Goal: Task Accomplishment & Management: Use online tool/utility

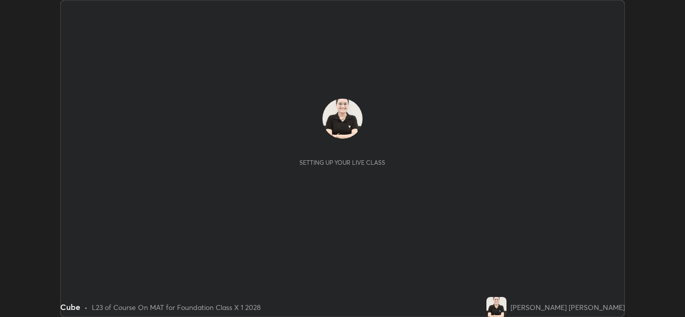
scroll to position [317, 685]
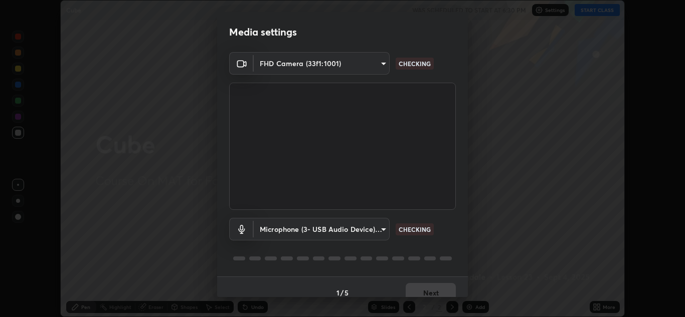
click at [382, 230] on body "Erase all Cube WAS SCHEDULED TO START AT 6:30 PM Settings START CLASS Setting u…" at bounding box center [342, 158] width 685 height 317
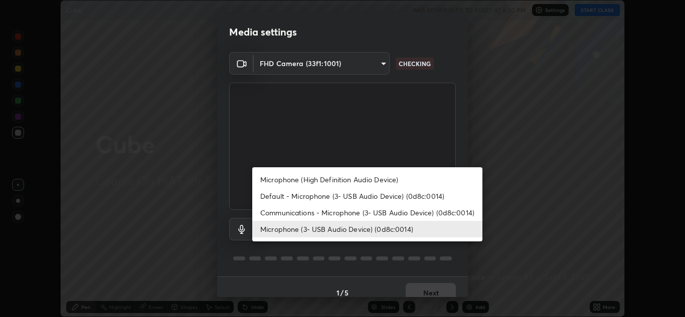
click at [372, 213] on li "Communications - Microphone (3- USB Audio Device) (0d8c:0014)" at bounding box center [367, 213] width 230 height 17
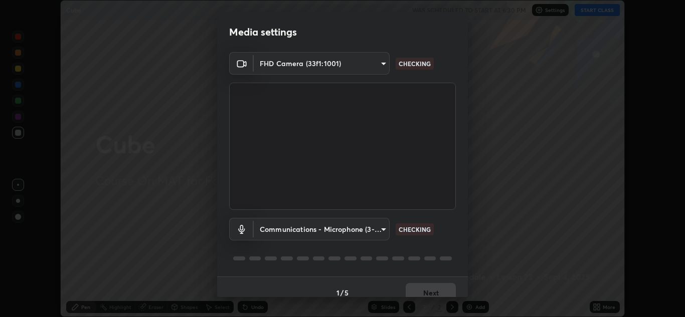
click at [379, 232] on body "Erase all Cube WAS SCHEDULED TO START AT 6:30 PM Settings START CLASS Setting u…" at bounding box center [342, 158] width 685 height 317
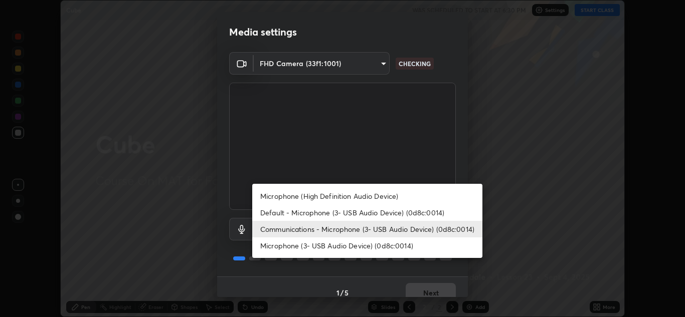
click at [365, 246] on li "Microphone (3- USB Audio Device) (0d8c:0014)" at bounding box center [367, 246] width 230 height 17
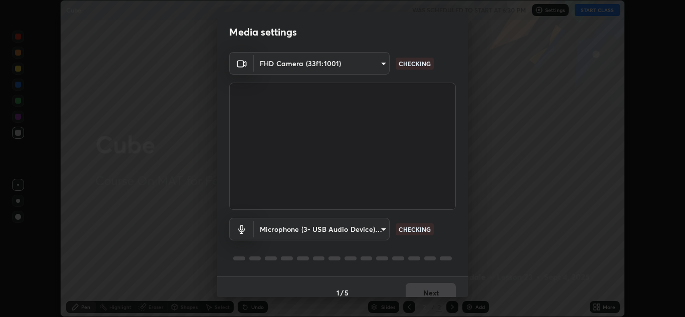
type input "010278bcf6f6fe2335e46870fc527c1cf643bdd5c5f90064c40b35460970871c"
click at [432, 290] on button "Next" at bounding box center [431, 293] width 50 height 20
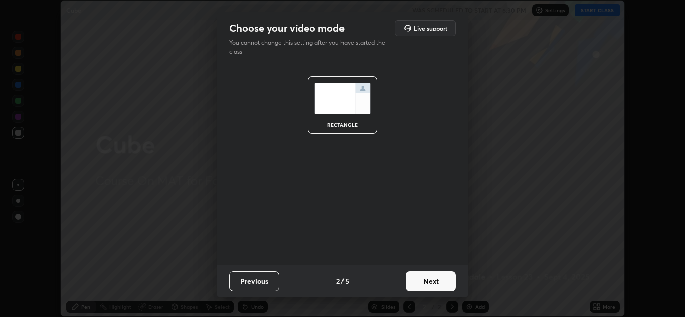
click at [421, 281] on button "Next" at bounding box center [431, 282] width 50 height 20
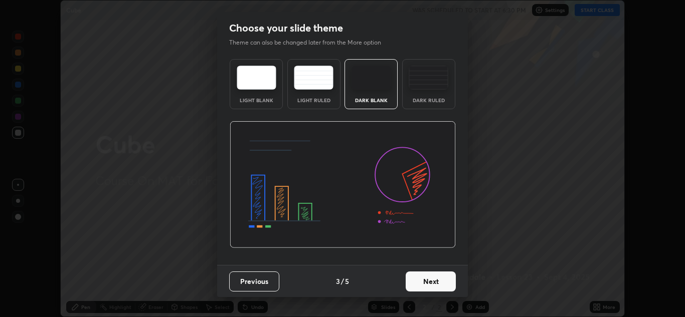
click at [424, 284] on button "Next" at bounding box center [431, 282] width 50 height 20
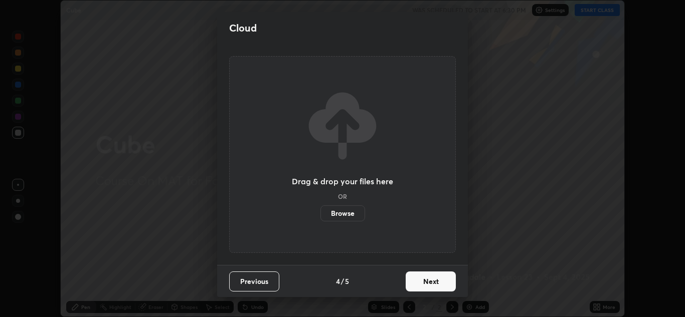
click at [351, 216] on label "Browse" at bounding box center [342, 214] width 45 height 16
click at [320, 216] on input "Browse" at bounding box center [320, 214] width 0 height 16
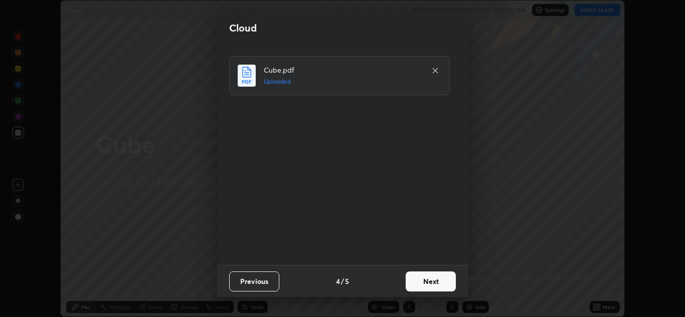
click at [432, 281] on button "Next" at bounding box center [431, 282] width 50 height 20
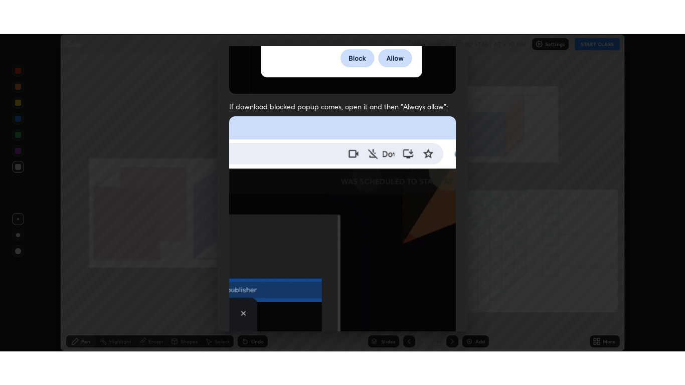
scroll to position [217, 0]
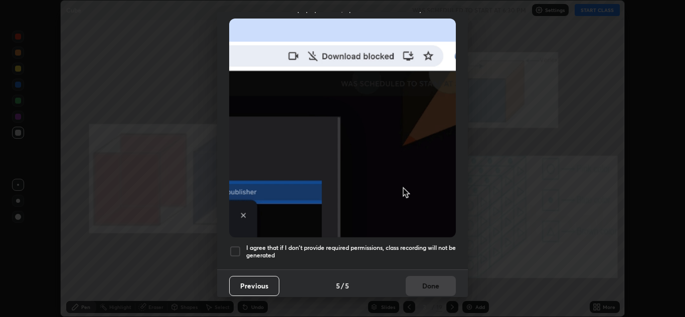
click at [349, 245] on h5 "I agree that if I don't provide required permissions, class recording will not …" at bounding box center [351, 252] width 210 height 16
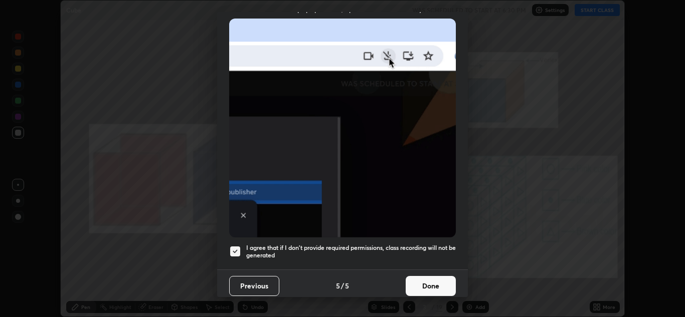
click at [420, 278] on button "Done" at bounding box center [431, 286] width 50 height 20
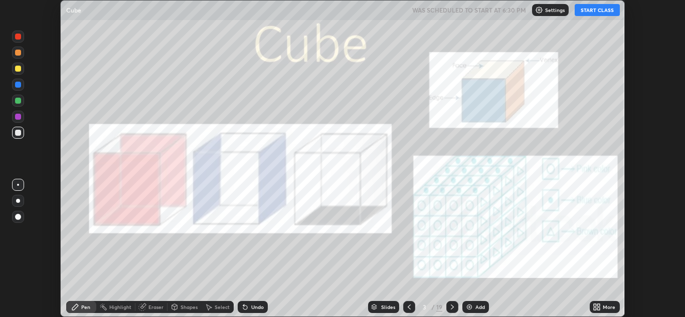
click at [604, 12] on button "START CLASS" at bounding box center [597, 10] width 45 height 12
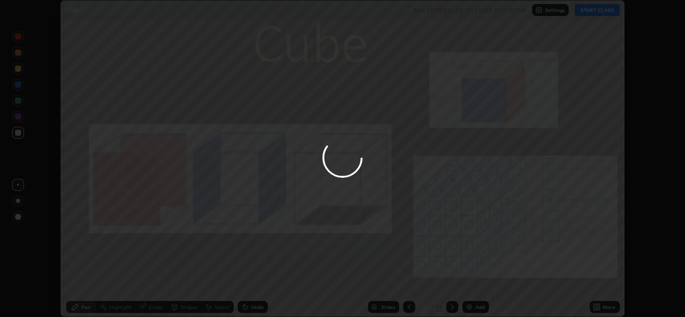
click at [603, 305] on div at bounding box center [342, 158] width 685 height 317
click at [599, 308] on div at bounding box center [342, 158] width 685 height 317
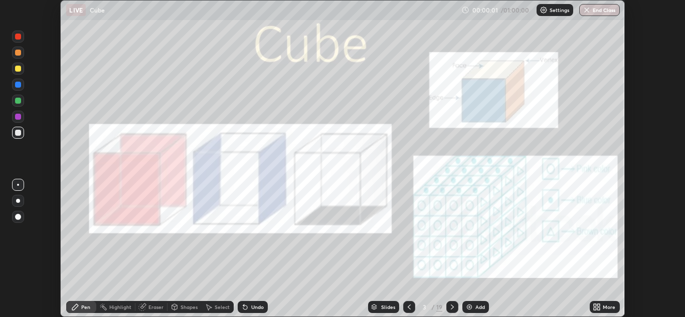
click at [595, 305] on icon at bounding box center [595, 305] width 3 height 3
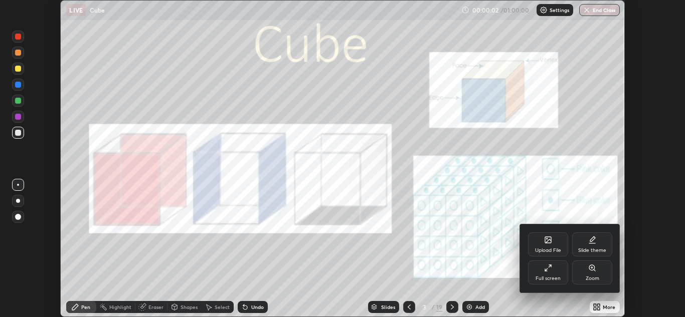
click at [551, 274] on div "Full screen" at bounding box center [548, 273] width 40 height 24
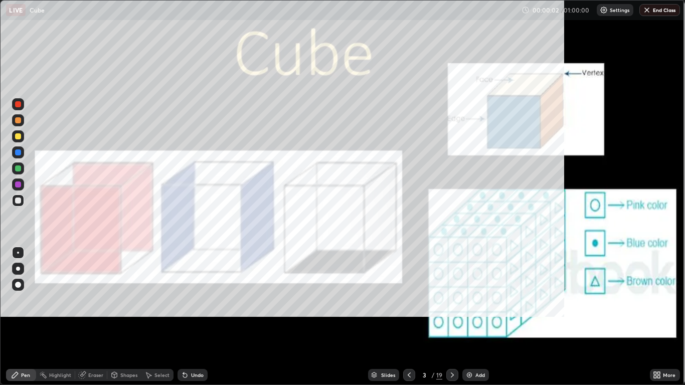
scroll to position [385, 685]
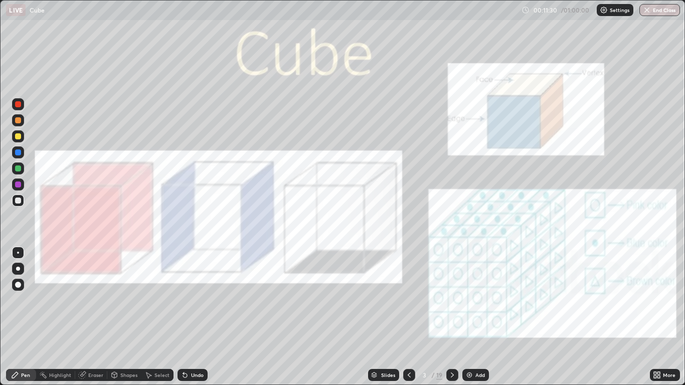
click at [451, 317] on icon at bounding box center [452, 375] width 8 height 8
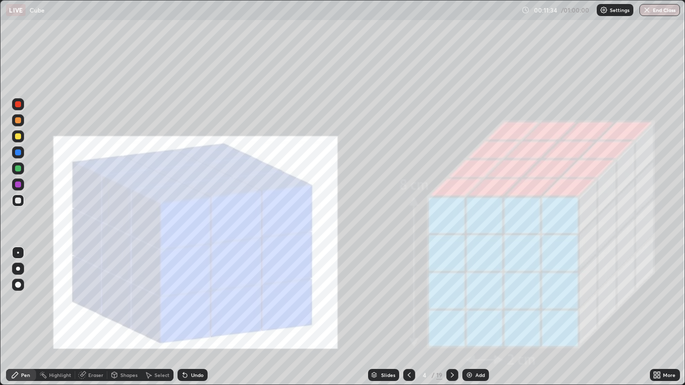
click at [453, 317] on icon at bounding box center [452, 375] width 8 height 8
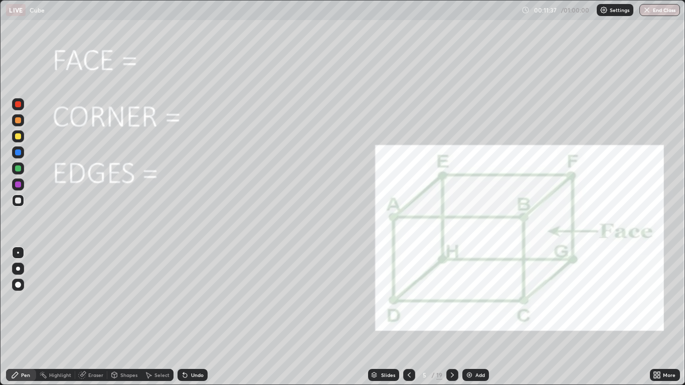
click at [18, 169] on div at bounding box center [18, 168] width 6 height 6
click at [454, 317] on icon at bounding box center [452, 375] width 8 height 8
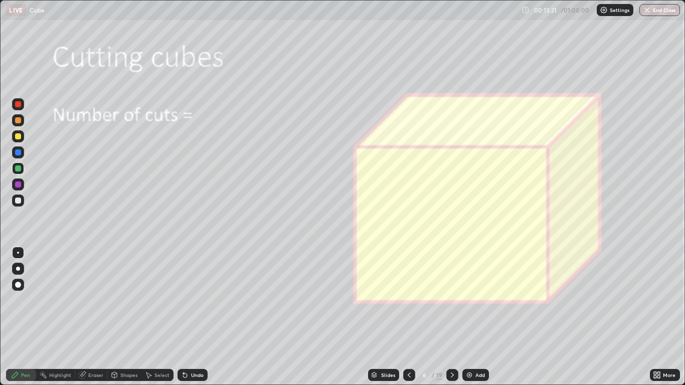
click at [18, 269] on div at bounding box center [18, 269] width 4 height 4
click at [24, 204] on div at bounding box center [18, 201] width 12 height 12
click at [452, 317] on icon at bounding box center [452, 375] width 8 height 8
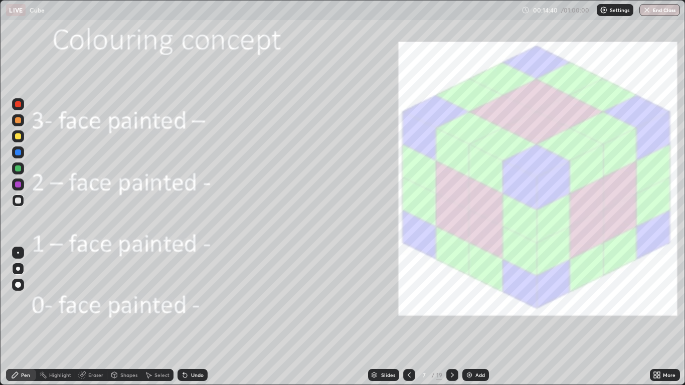
click at [20, 287] on div at bounding box center [18, 285] width 6 height 6
click at [23, 170] on div at bounding box center [18, 168] width 12 height 12
click at [21, 186] on div at bounding box center [18, 184] width 6 height 6
click at [17, 201] on div at bounding box center [18, 201] width 6 height 6
click at [455, 317] on div at bounding box center [452, 375] width 12 height 12
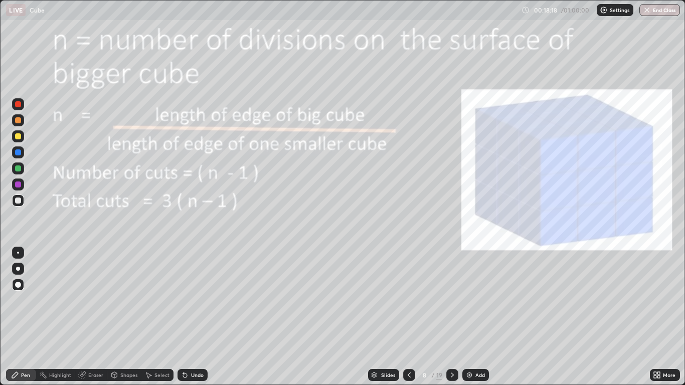
click at [20, 121] on div at bounding box center [18, 120] width 6 height 6
click at [88, 317] on div "Eraser" at bounding box center [95, 375] width 15 height 5
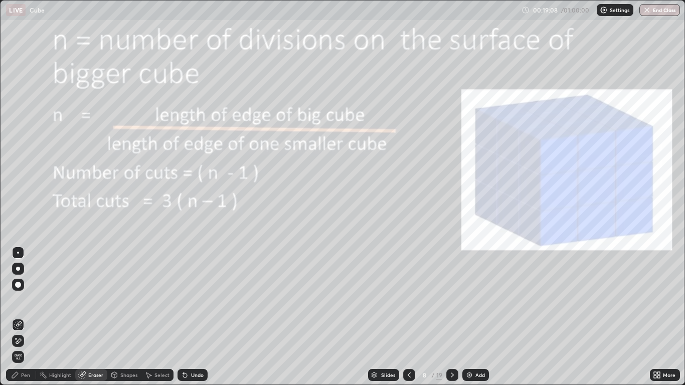
click at [18, 317] on icon at bounding box center [19, 340] width 6 height 5
click at [18, 317] on icon at bounding box center [15, 375] width 8 height 8
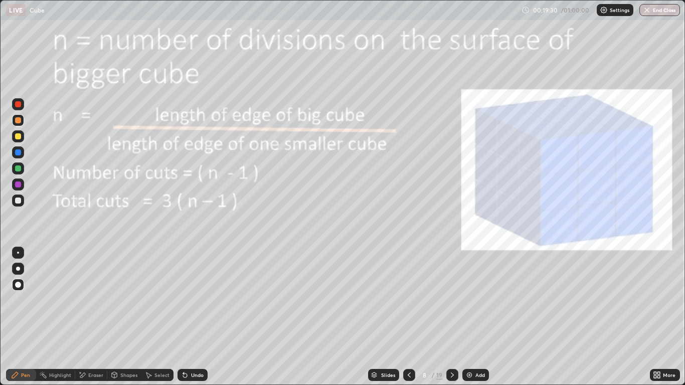
click at [18, 166] on div at bounding box center [18, 168] width 6 height 6
click at [452, 317] on icon at bounding box center [452, 375] width 3 height 5
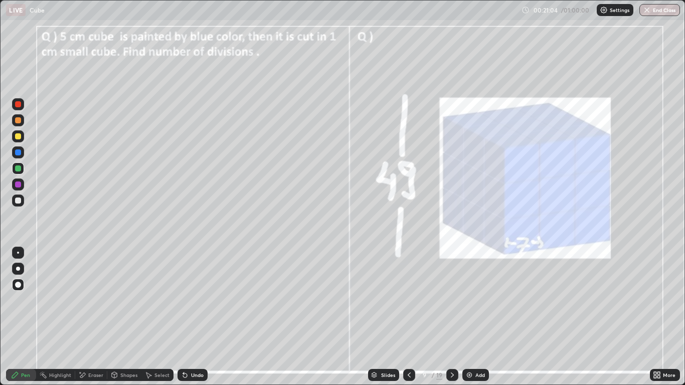
click at [20, 150] on div at bounding box center [18, 152] width 6 height 6
click at [16, 201] on div at bounding box center [18, 201] width 6 height 6
click at [19, 169] on div at bounding box center [18, 168] width 6 height 6
click at [453, 317] on icon at bounding box center [452, 375] width 8 height 8
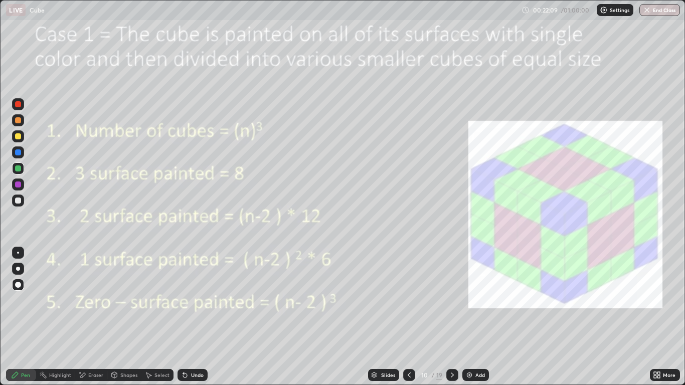
click at [19, 185] on div at bounding box center [18, 184] width 6 height 6
click at [452, 317] on icon at bounding box center [452, 375] width 8 height 8
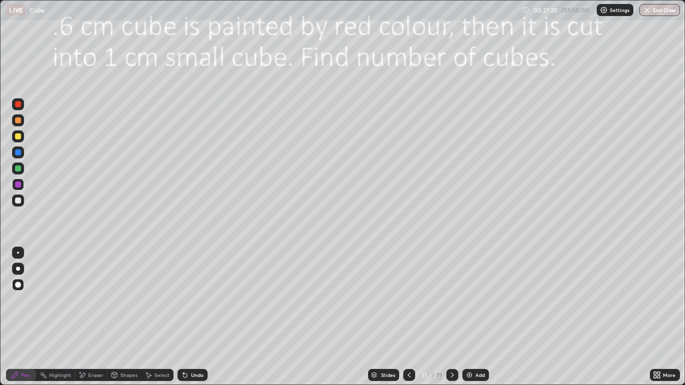
click at [408, 317] on icon at bounding box center [409, 375] width 8 height 8
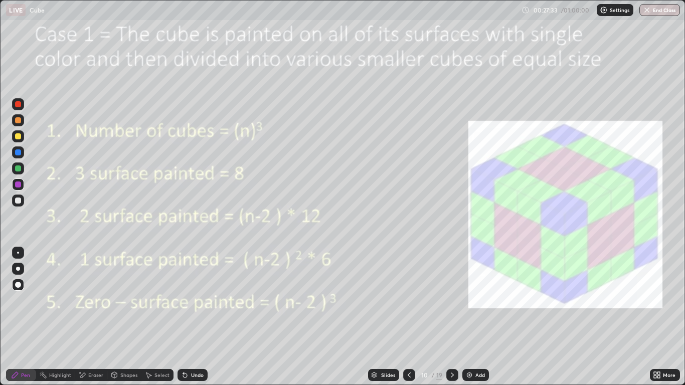
click at [452, 317] on icon at bounding box center [452, 375] width 8 height 8
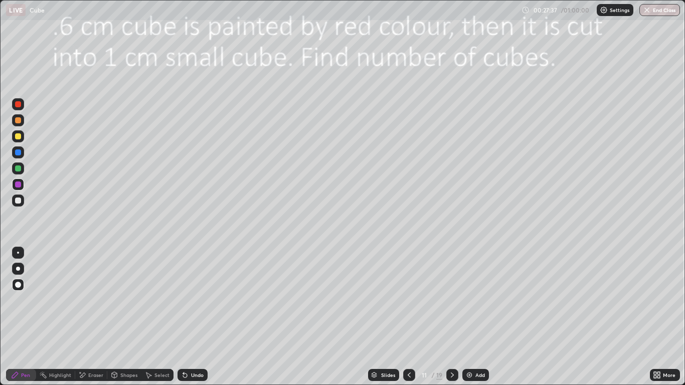
click at [409, 317] on icon at bounding box center [409, 375] width 8 height 8
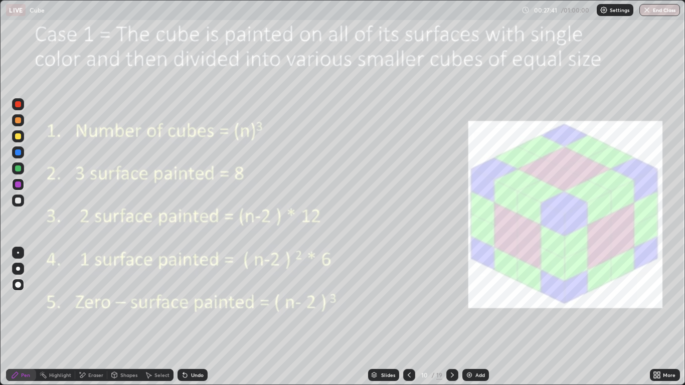
click at [84, 317] on icon at bounding box center [83, 375] width 6 height 5
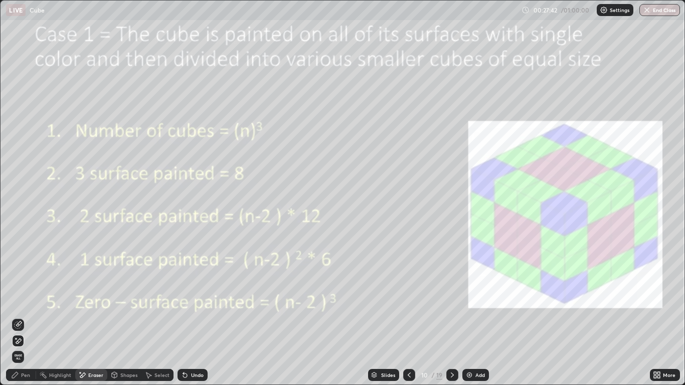
click at [19, 317] on icon at bounding box center [18, 341] width 8 height 9
click at [18, 317] on span "Erase all" at bounding box center [18, 357] width 11 height 6
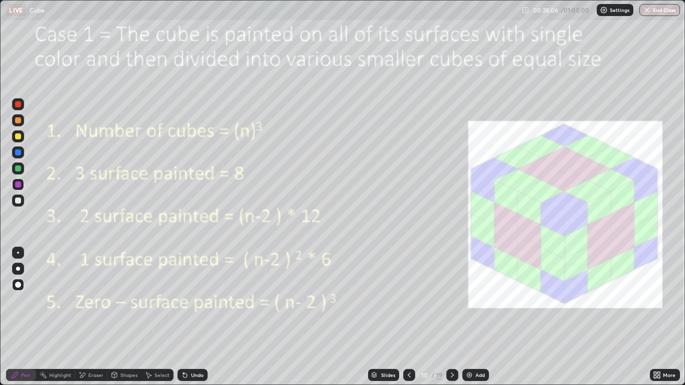
click at [455, 317] on icon at bounding box center [452, 375] width 8 height 8
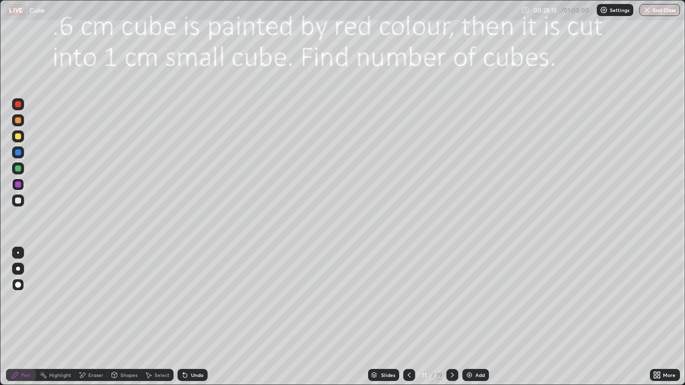
click at [21, 105] on div at bounding box center [18, 104] width 6 height 6
click at [18, 202] on div at bounding box center [18, 201] width 6 height 6
click at [452, 317] on icon at bounding box center [452, 375] width 8 height 8
click at [458, 317] on div at bounding box center [452, 375] width 12 height 20
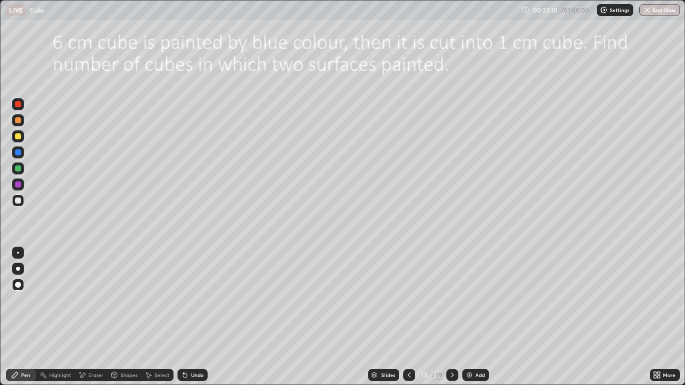
click at [20, 167] on div at bounding box center [18, 168] width 6 height 6
click at [455, 317] on icon at bounding box center [452, 375] width 8 height 8
click at [452, 317] on icon at bounding box center [452, 375] width 3 height 5
click at [411, 317] on icon at bounding box center [409, 375] width 8 height 8
click at [410, 317] on icon at bounding box center [409, 375] width 8 height 8
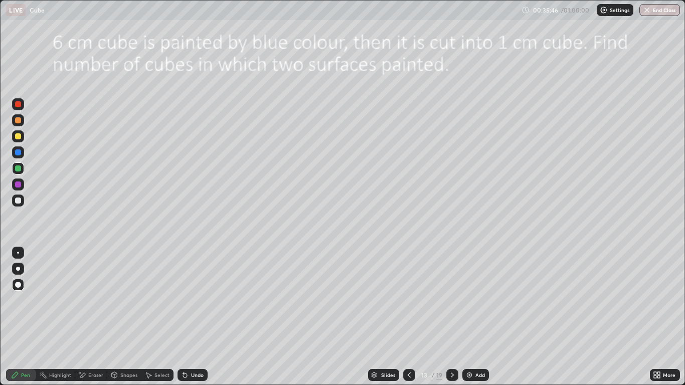
click at [452, 317] on icon at bounding box center [452, 375] width 8 height 8
click at [456, 317] on div at bounding box center [452, 375] width 12 height 12
click at [18, 138] on div at bounding box center [18, 136] width 6 height 6
click at [24, 182] on div at bounding box center [18, 184] width 12 height 12
click at [452, 317] on icon at bounding box center [452, 375] width 8 height 8
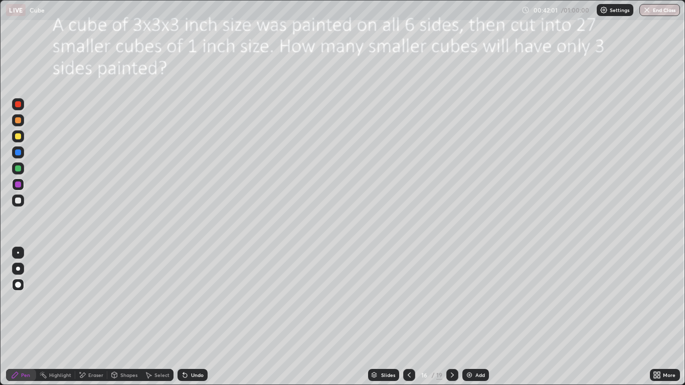
click at [451, 317] on icon at bounding box center [452, 375] width 8 height 8
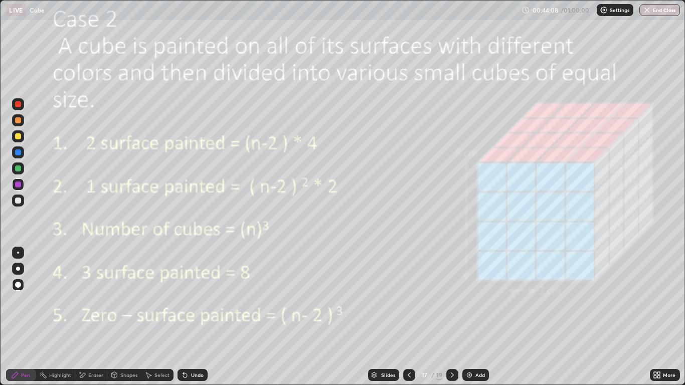
click at [453, 317] on icon at bounding box center [452, 375] width 8 height 8
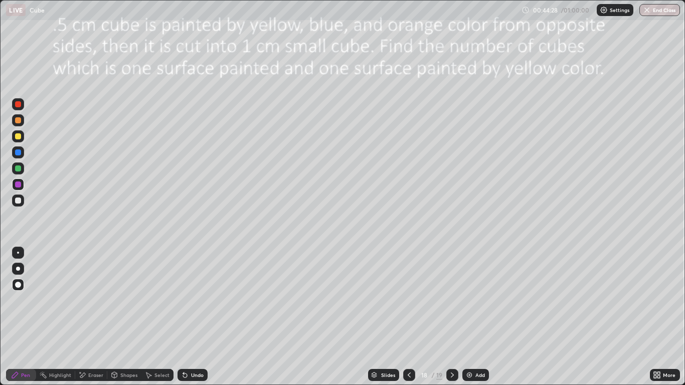
click at [409, 317] on icon at bounding box center [409, 375] width 8 height 8
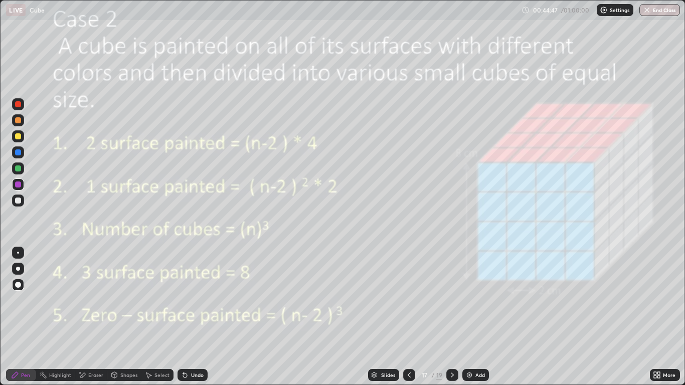
click at [453, 317] on icon at bounding box center [452, 375] width 8 height 8
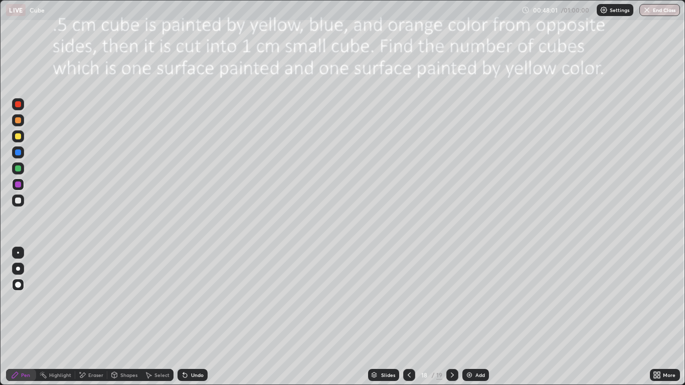
click at [409, 317] on icon at bounding box center [409, 375] width 8 height 8
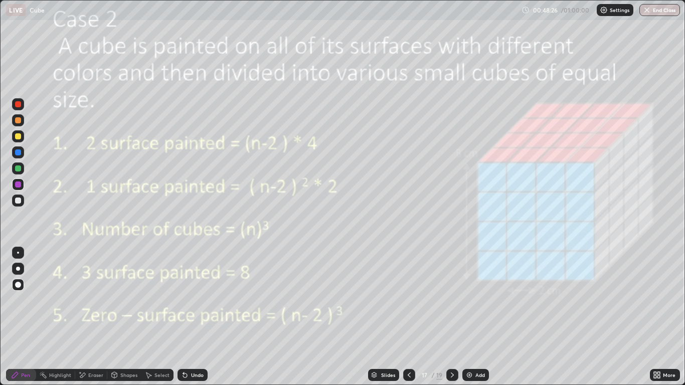
click at [452, 317] on icon at bounding box center [452, 375] width 8 height 8
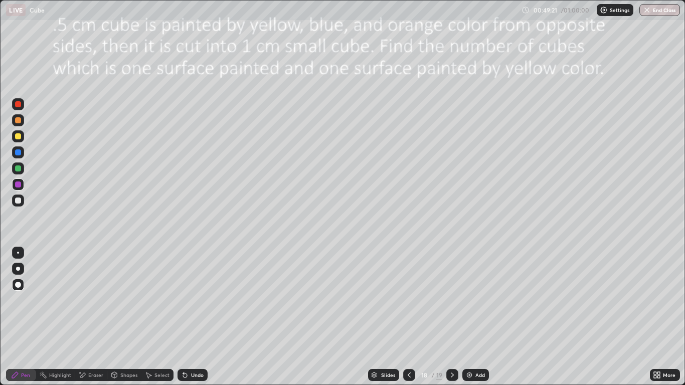
click at [411, 317] on icon at bounding box center [409, 375] width 8 height 8
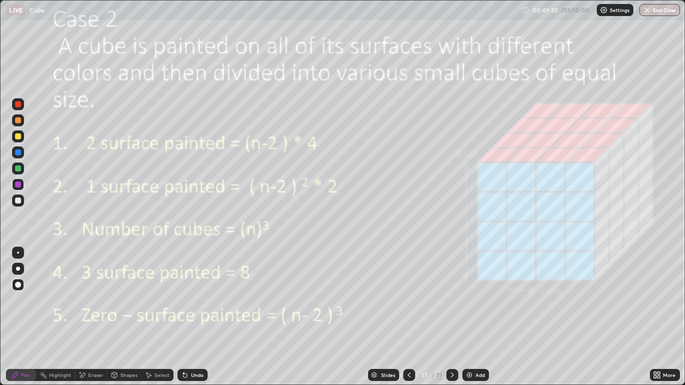
click at [451, 317] on div at bounding box center [452, 375] width 12 height 12
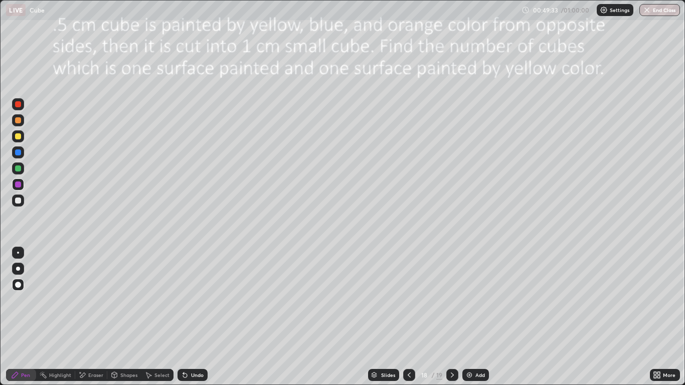
click at [414, 317] on div at bounding box center [409, 375] width 12 height 12
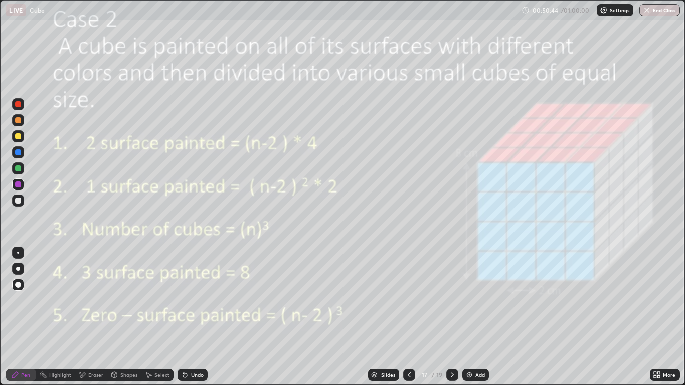
click at [454, 317] on div at bounding box center [452, 375] width 12 height 12
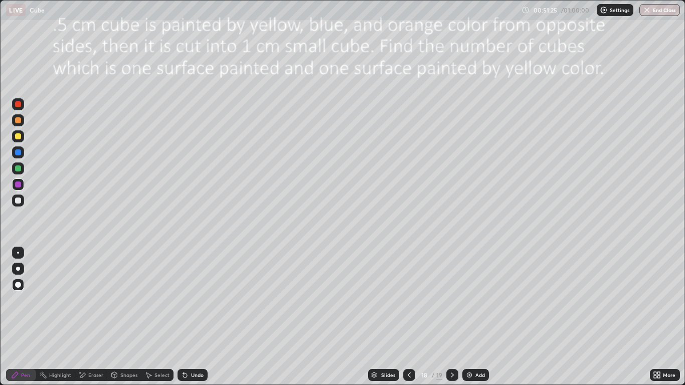
click at [409, 317] on div at bounding box center [409, 375] width 12 height 12
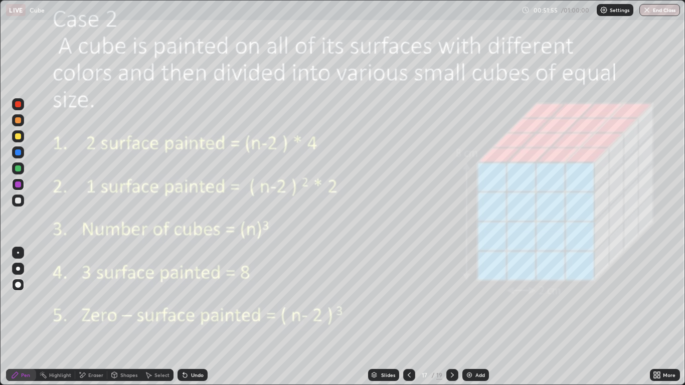
click at [452, 317] on icon at bounding box center [452, 375] width 3 height 5
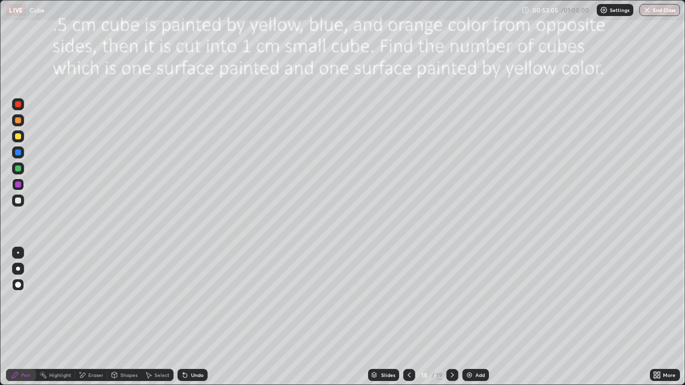
click at [452, 317] on icon at bounding box center [452, 375] width 3 height 5
click at [650, 11] on img "button" at bounding box center [647, 10] width 8 height 8
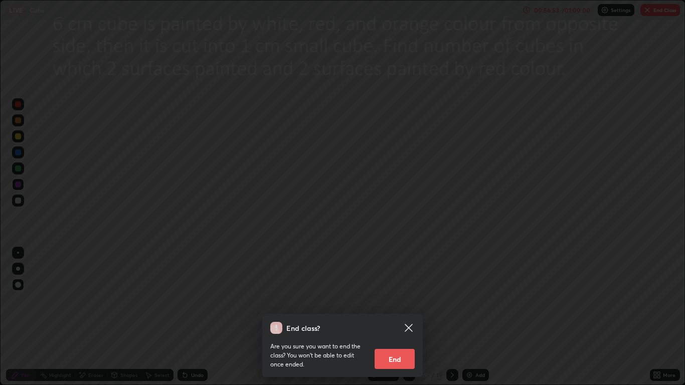
click at [395, 317] on button "End" at bounding box center [395, 359] width 40 height 20
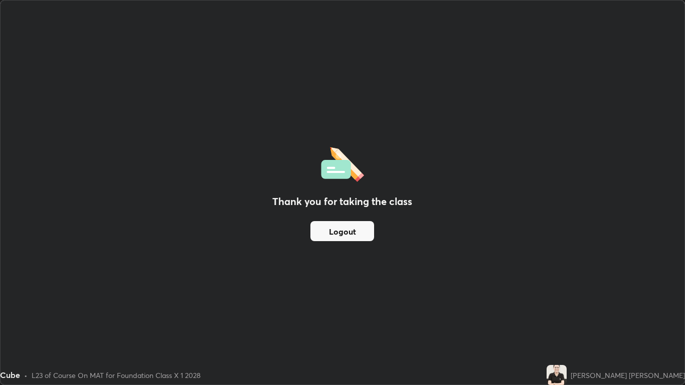
click at [357, 229] on button "Logout" at bounding box center [342, 231] width 64 height 20
